Goal: Information Seeking & Learning: Learn about a topic

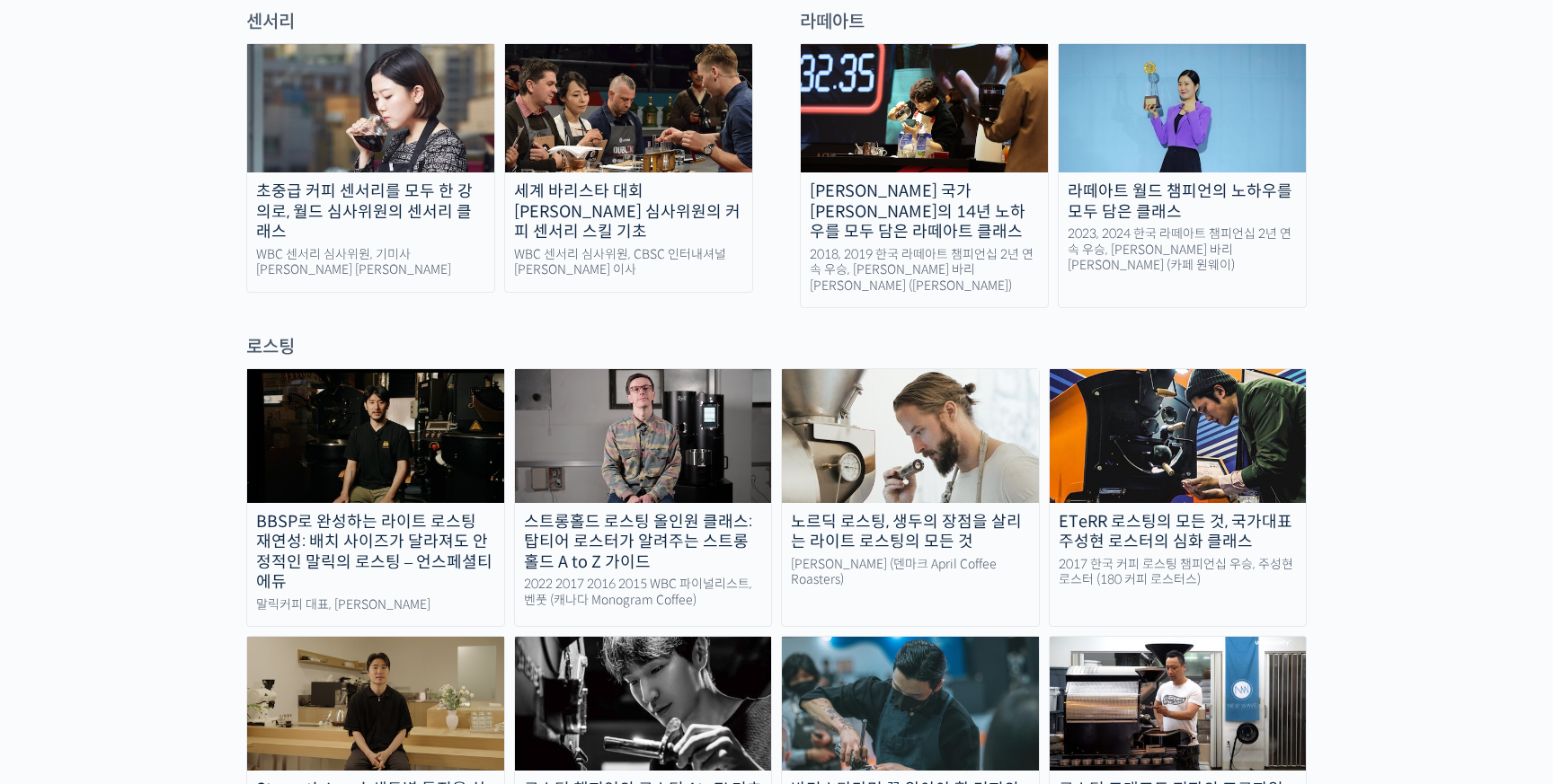
scroll to position [1358, 0]
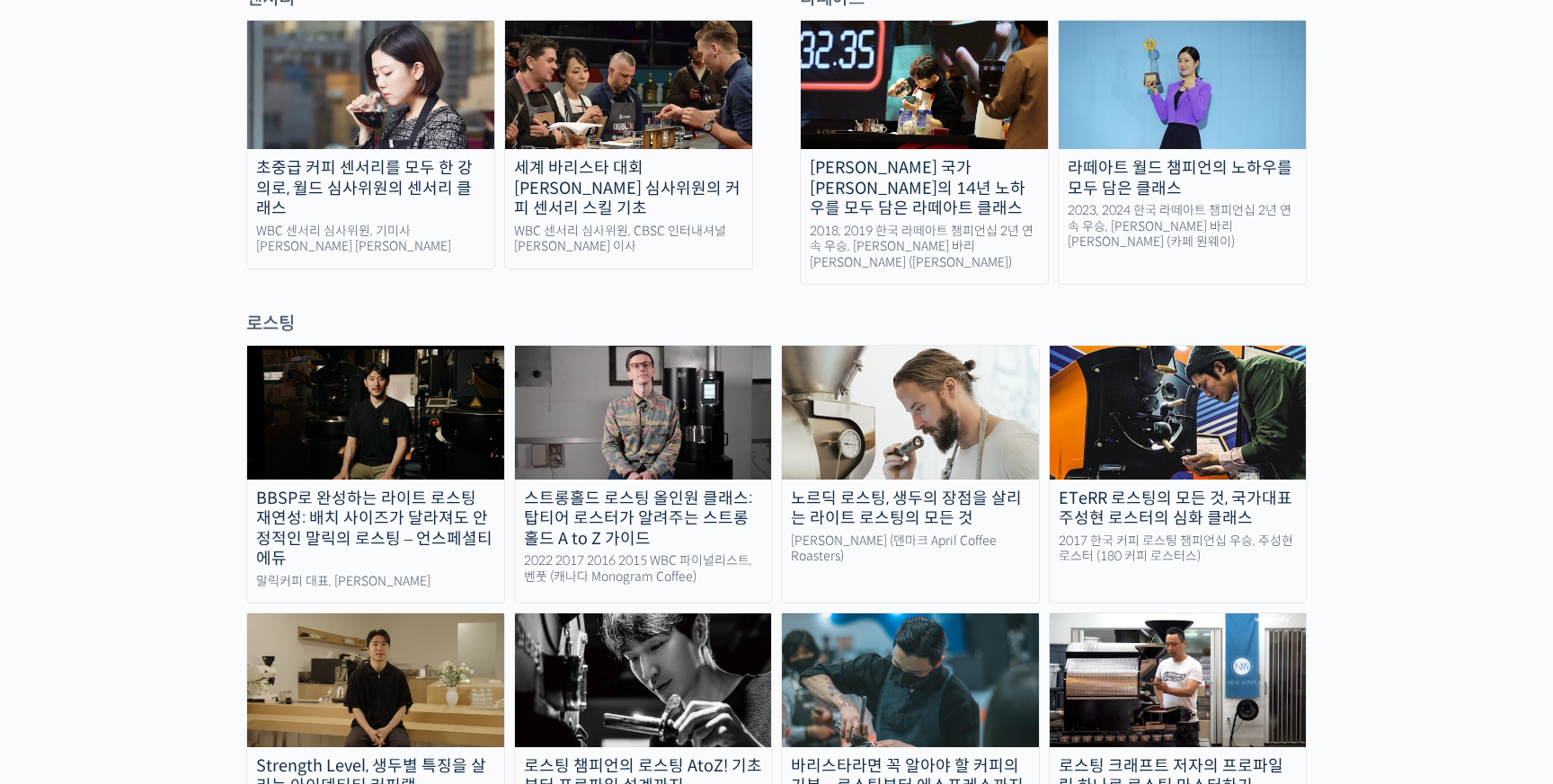
click at [904, 382] on img at bounding box center [911, 412] width 257 height 133
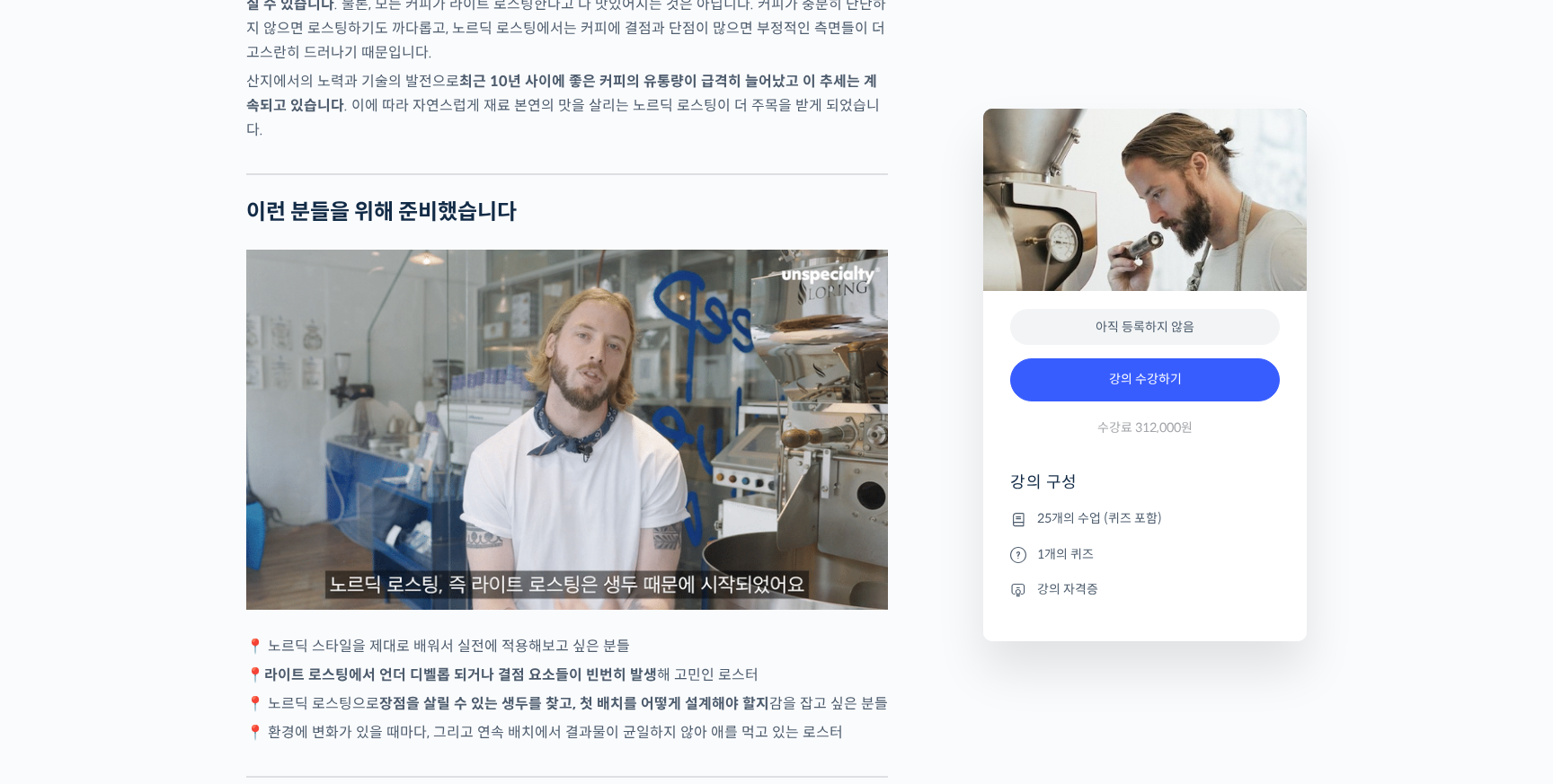
scroll to position [3454, 0]
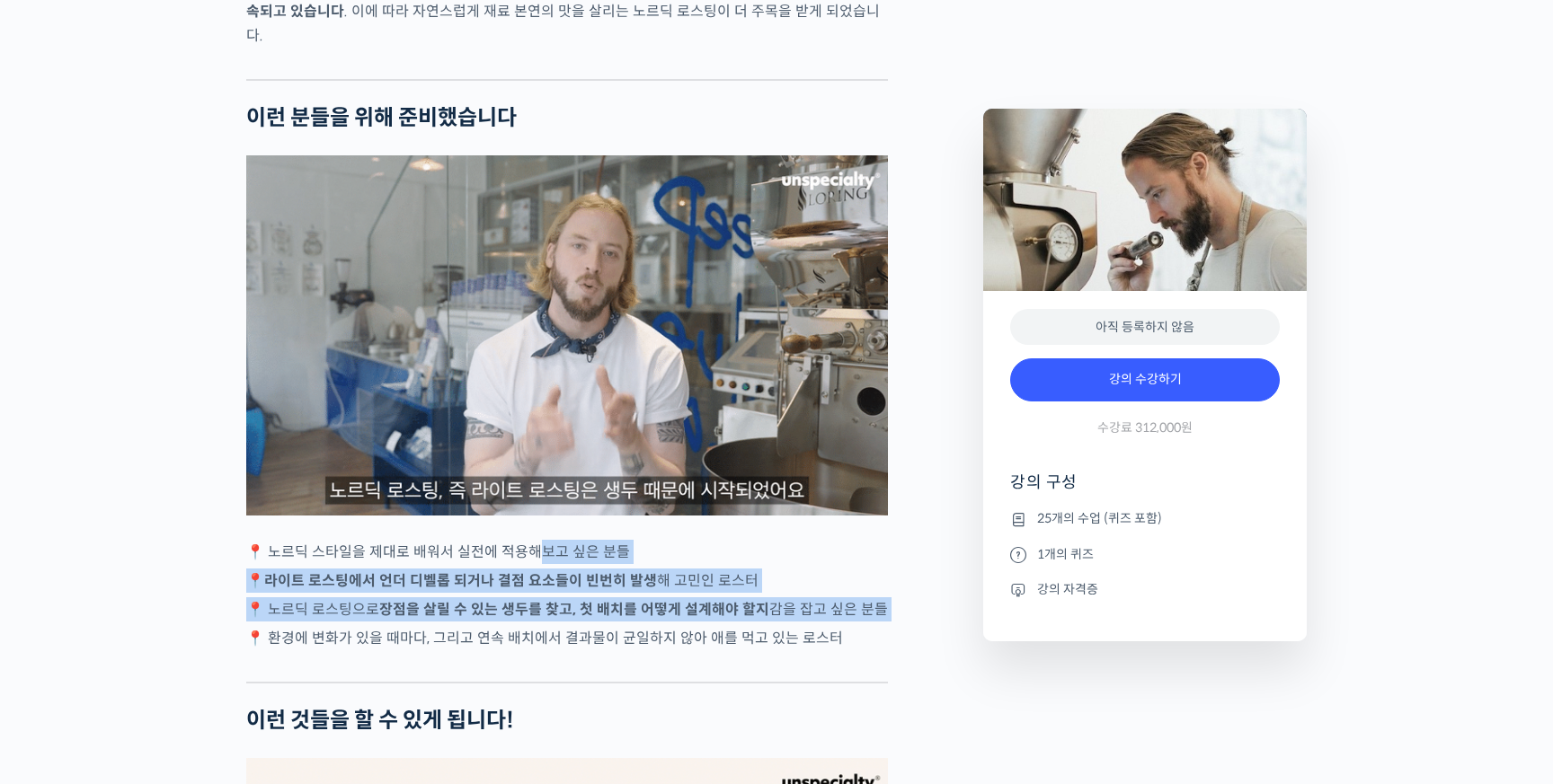
drag, startPoint x: 524, startPoint y: 570, endPoint x: 530, endPoint y: 640, distance: 70.3
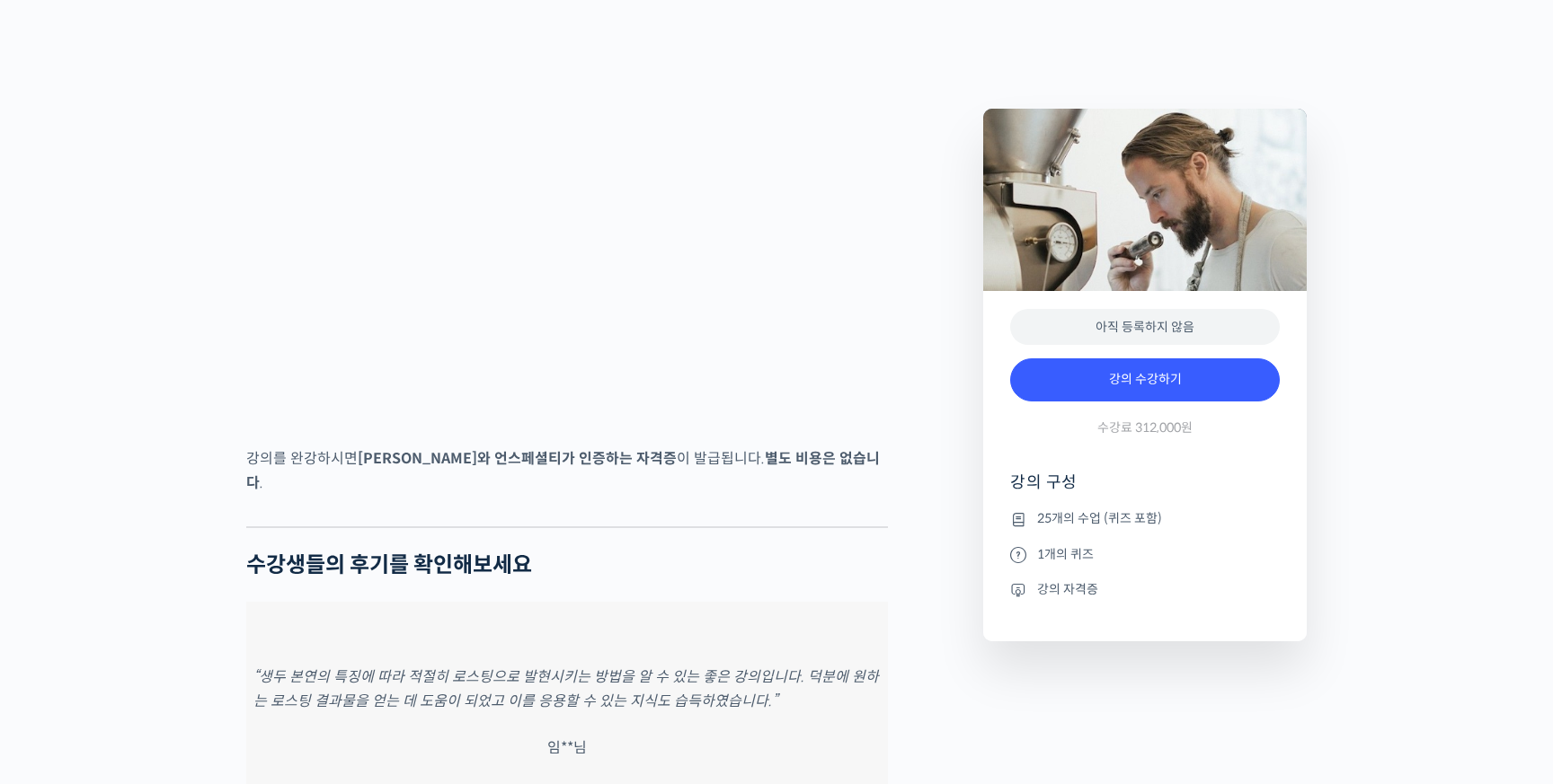
scroll to position [6506, 0]
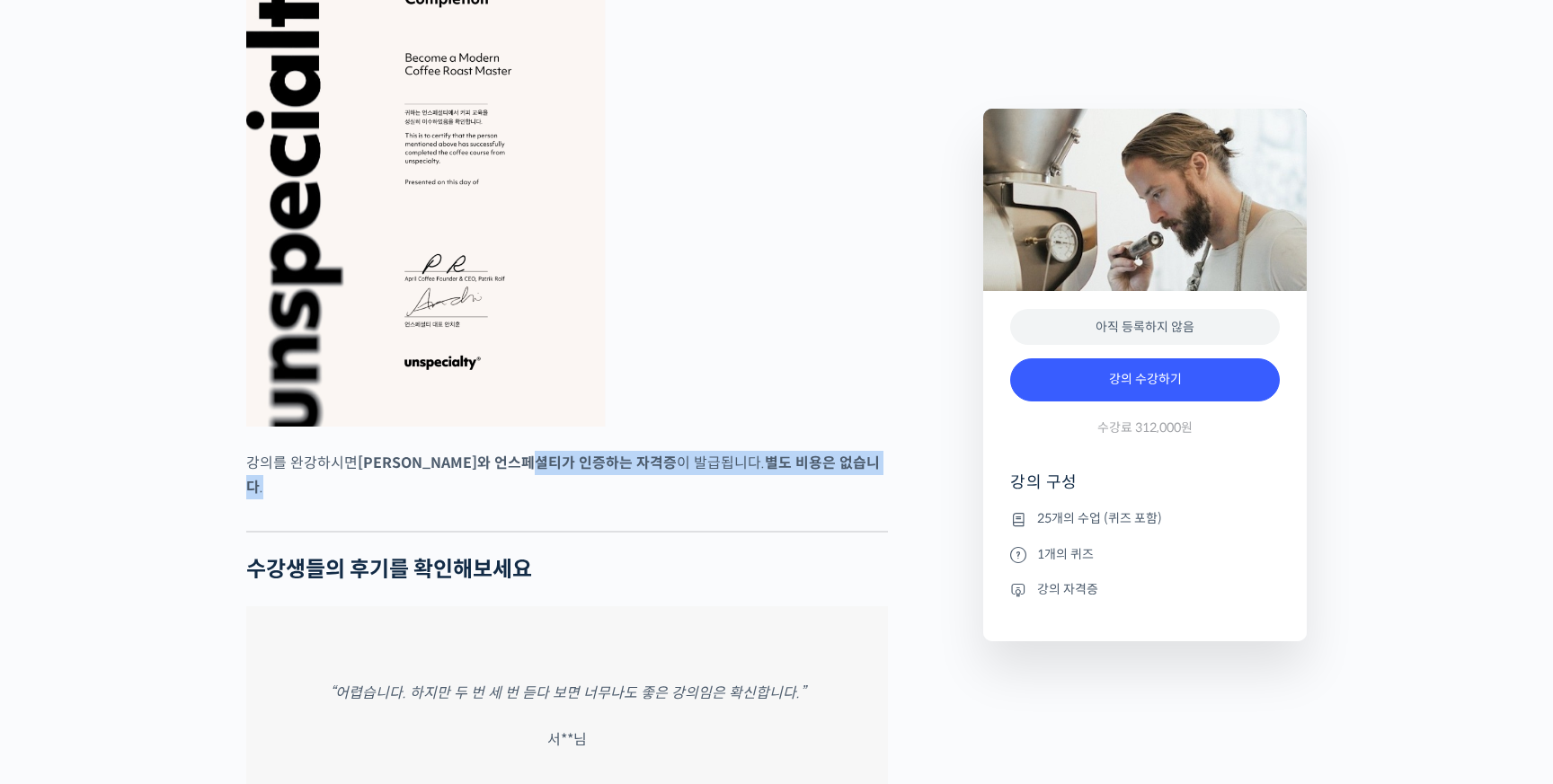
drag, startPoint x: 569, startPoint y: 476, endPoint x: 568, endPoint y: 509, distance: 33.0
click at [568, 509] on div at bounding box center [566, 517] width 641 height 27
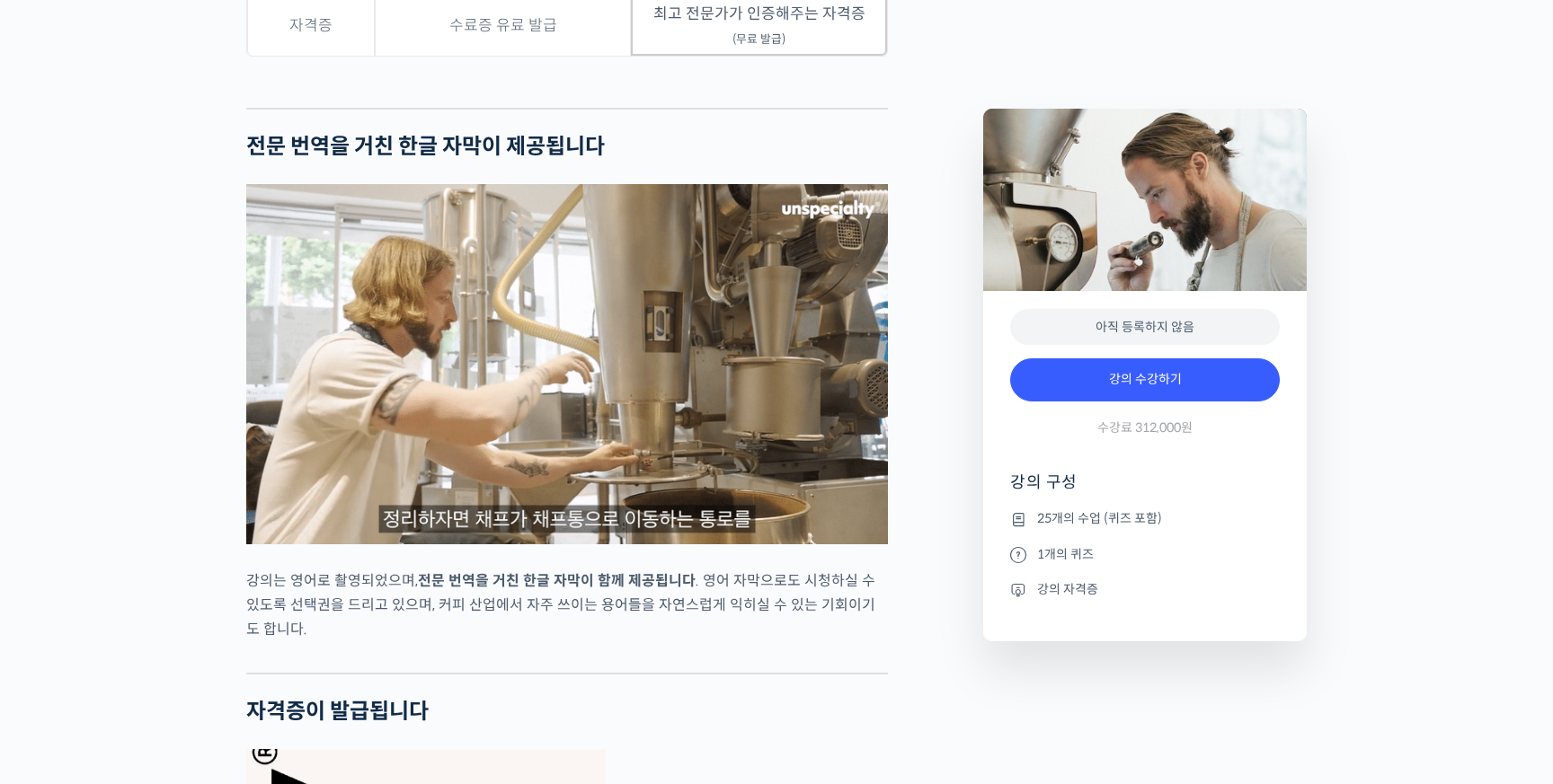
scroll to position [5310, 0]
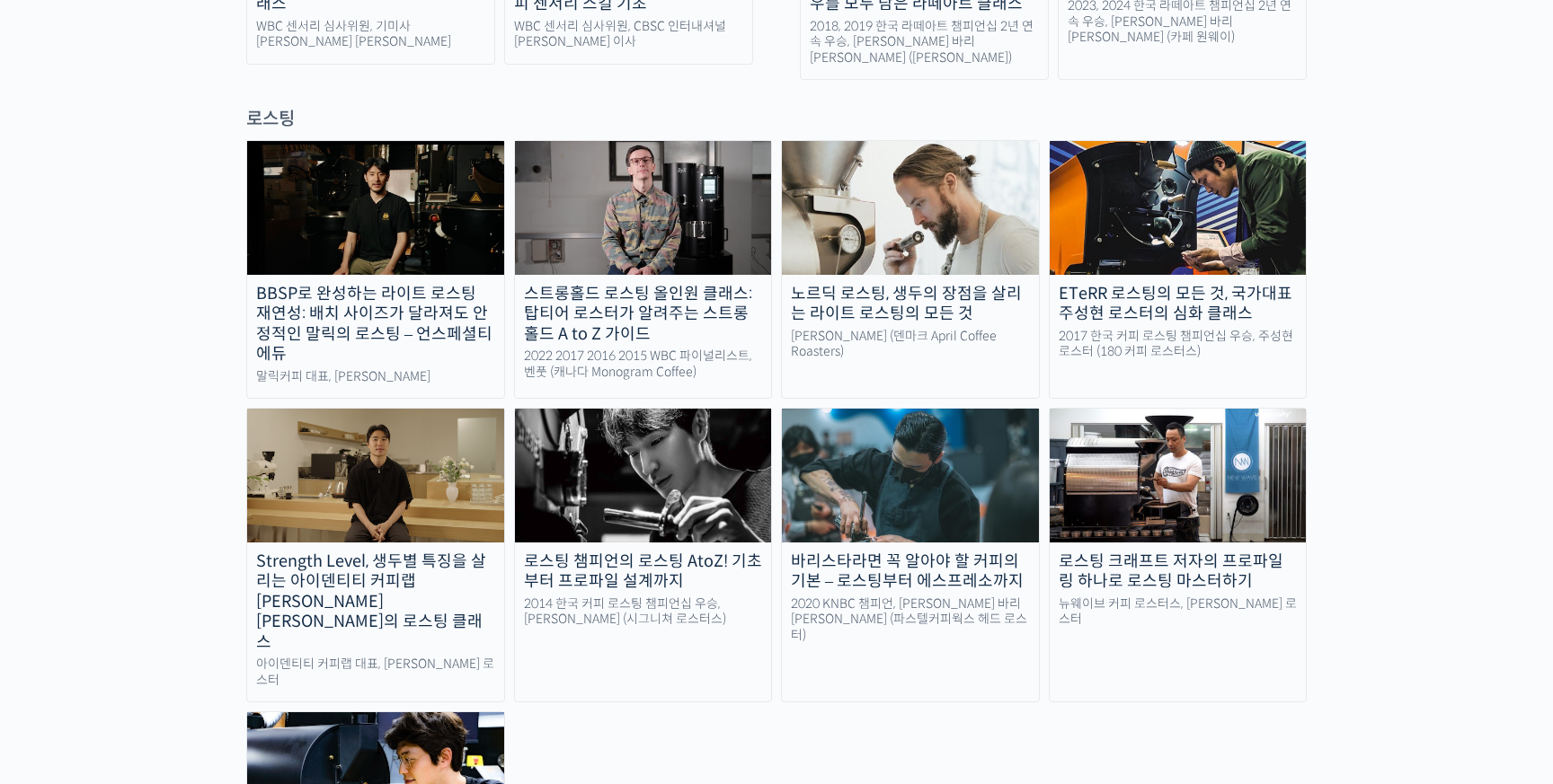
scroll to position [1595, 0]
